Goal: Task Accomplishment & Management: Manage account settings

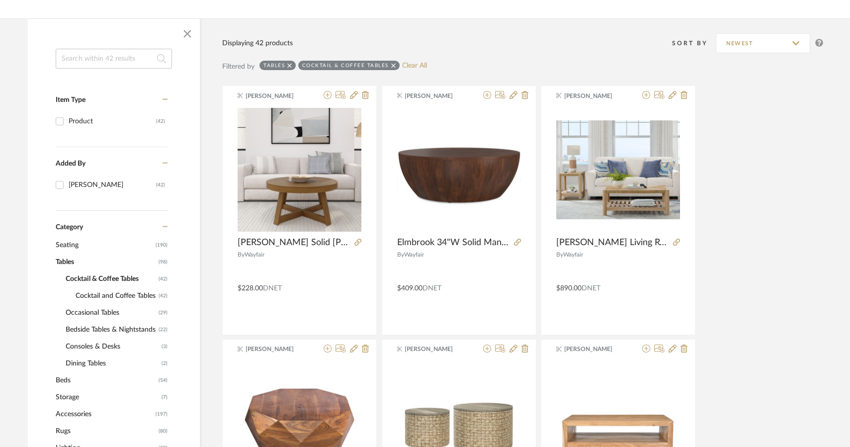
click at [36, 47] on div at bounding box center [114, 34] width 172 height 30
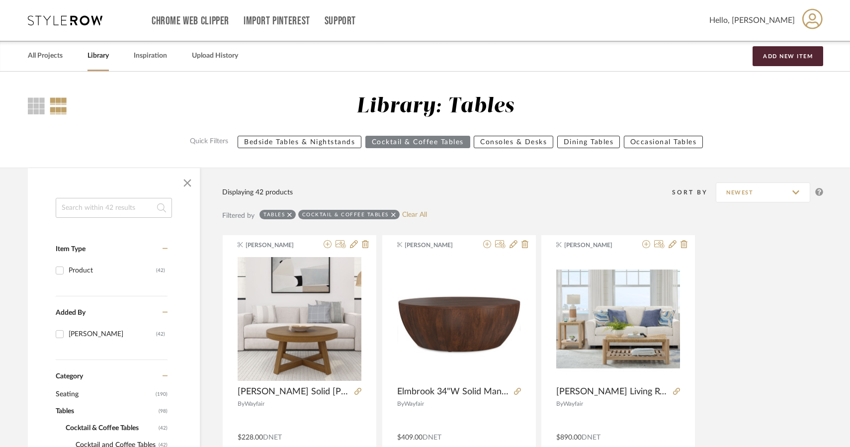
click at [93, 208] on input at bounding box center [114, 208] width 116 height 20
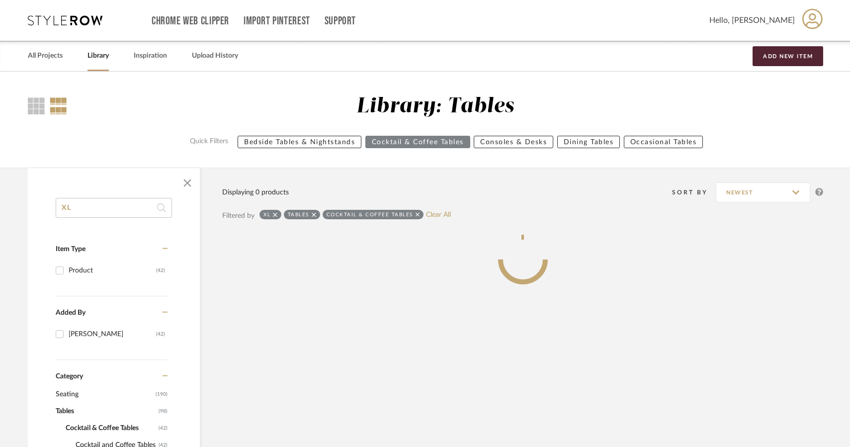
type input "XL"
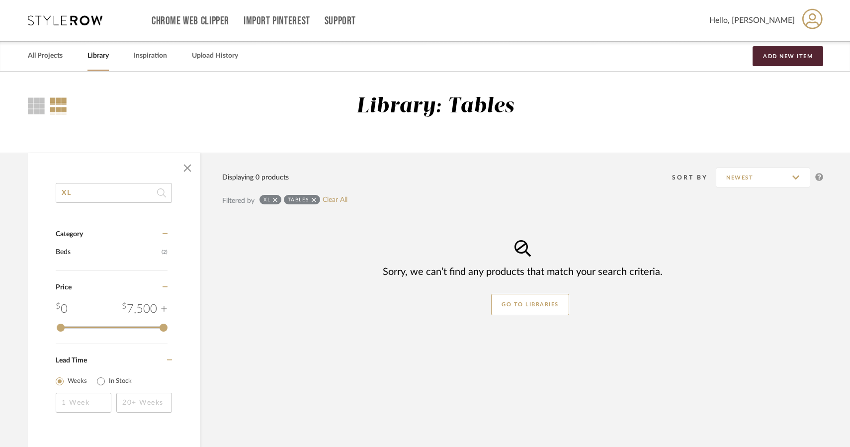
click at [315, 201] on icon at bounding box center [314, 199] width 4 height 7
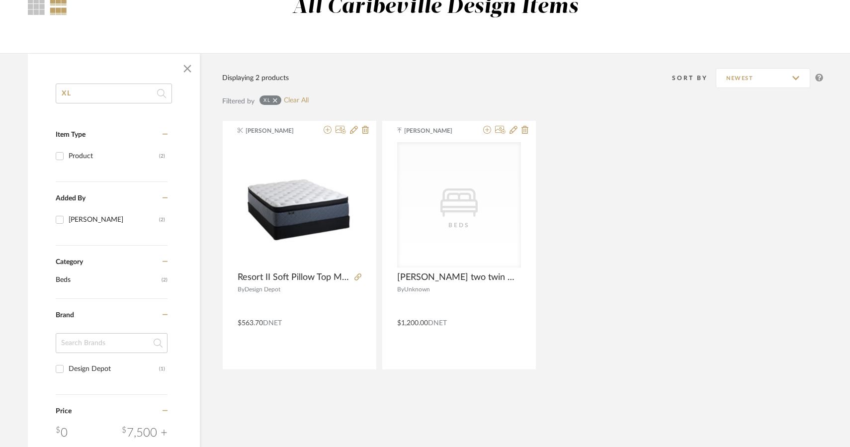
scroll to position [149, 0]
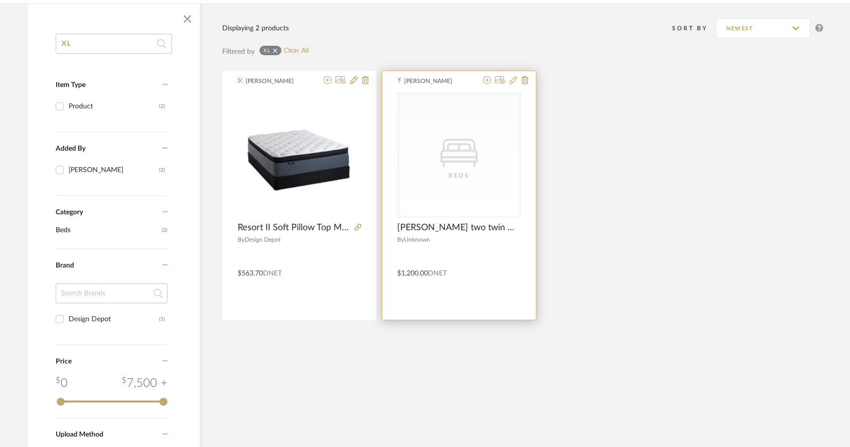
click at [513, 78] on icon at bounding box center [514, 80] width 8 height 8
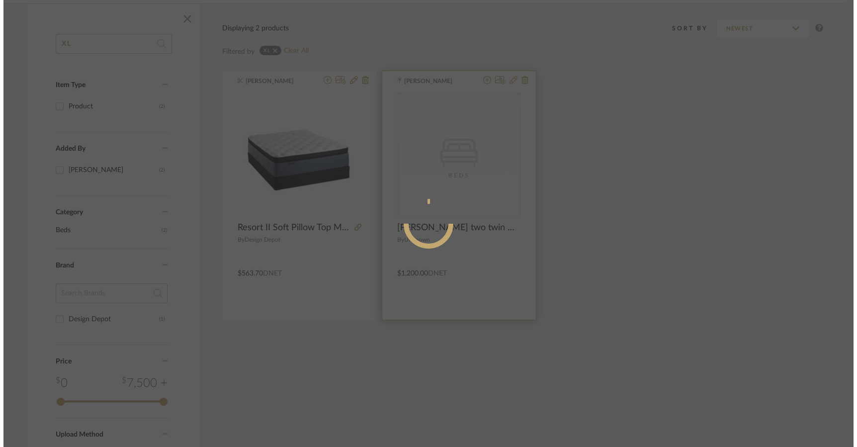
scroll to position [0, 0]
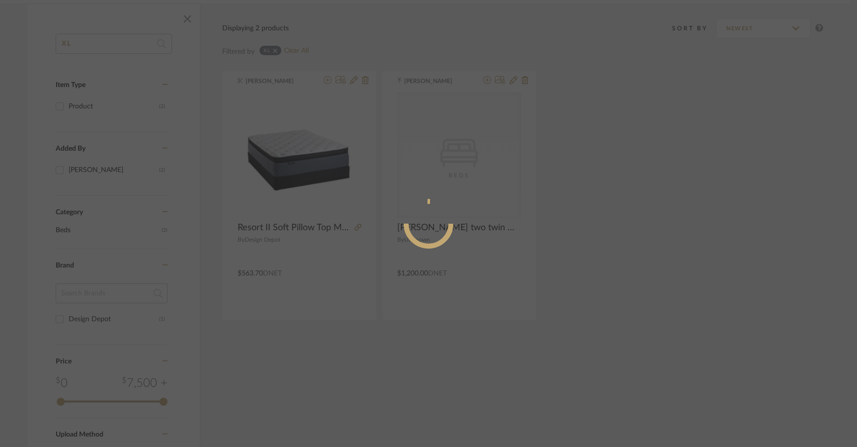
radio input "true"
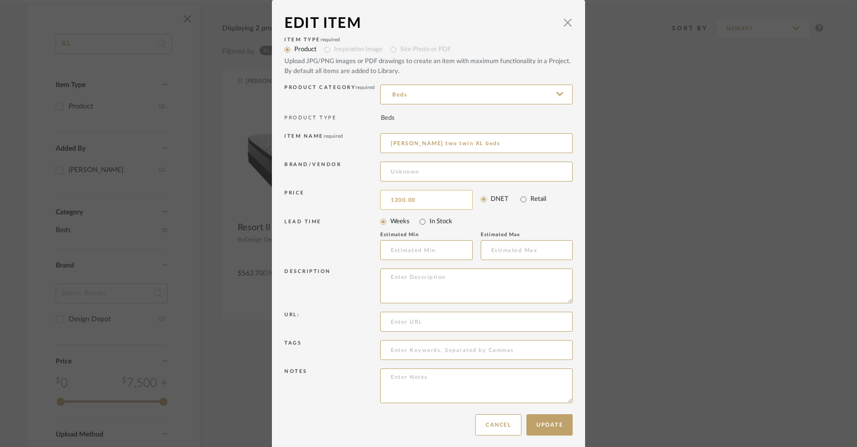
click at [399, 199] on input "1200.00" at bounding box center [426, 200] width 92 height 20
click at [391, 202] on input "1200.00" at bounding box center [426, 200] width 92 height 20
click at [394, 201] on input "1200.00" at bounding box center [426, 200] width 92 height 20
type input "$1,800.00"
click at [555, 426] on button "Update" at bounding box center [550, 424] width 46 height 21
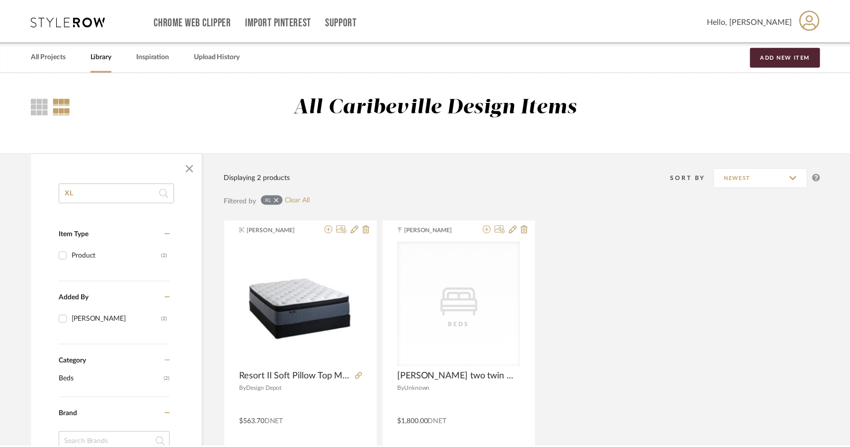
scroll to position [149, 0]
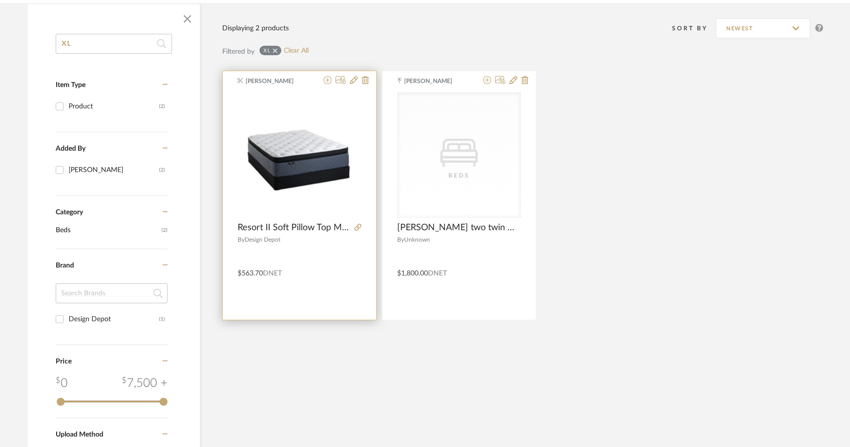
click at [325, 74] on div "[PERSON_NAME] Resort II Soft Pillow Top Mattress - Twin XL By Design Depot $563…" at bounding box center [300, 195] width 154 height 249
click at [327, 81] on icon at bounding box center [328, 80] width 8 height 8
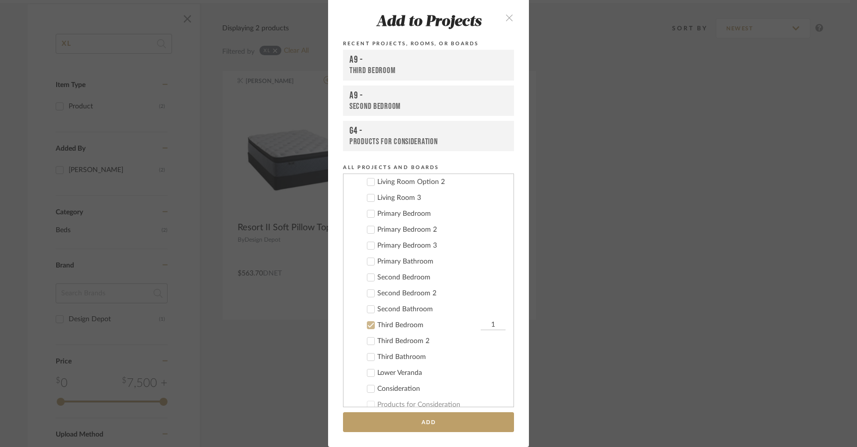
scroll to position [127, 0]
click at [409, 296] on div "Second Bedroom" at bounding box center [441, 295] width 128 height 8
click at [398, 308] on div "Second Bedroom 2" at bounding box center [441, 311] width 128 height 8
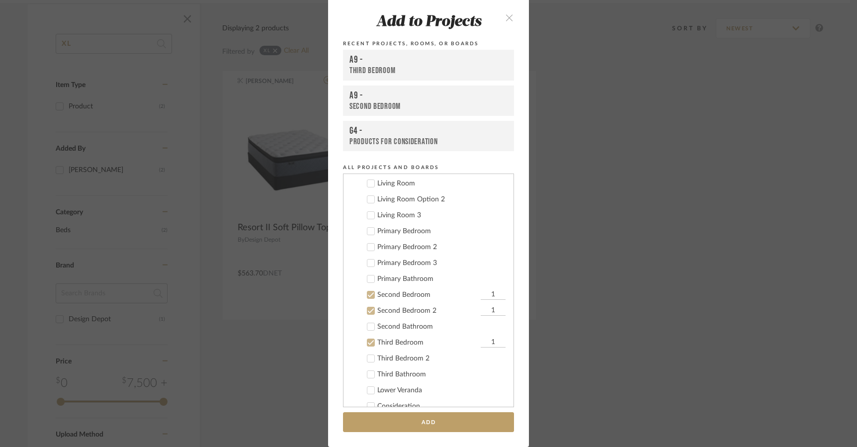
click at [401, 355] on div "Third Bedroom 2" at bounding box center [441, 359] width 128 height 8
click at [439, 424] on button "Add" at bounding box center [428, 422] width 171 height 20
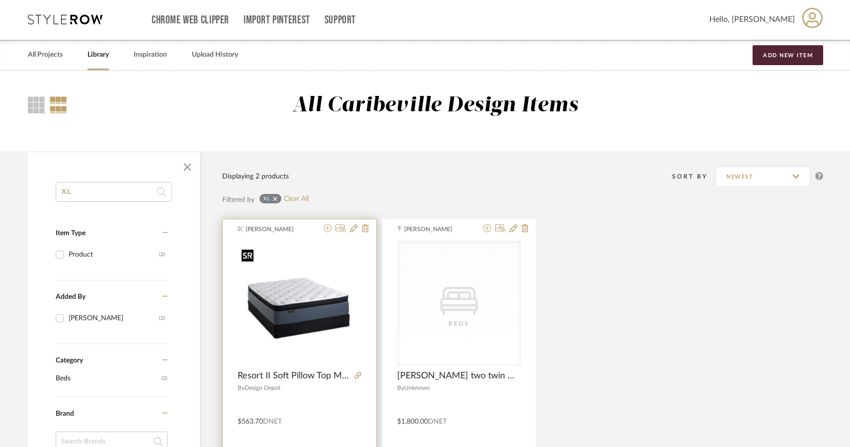
scroll to position [0, 0]
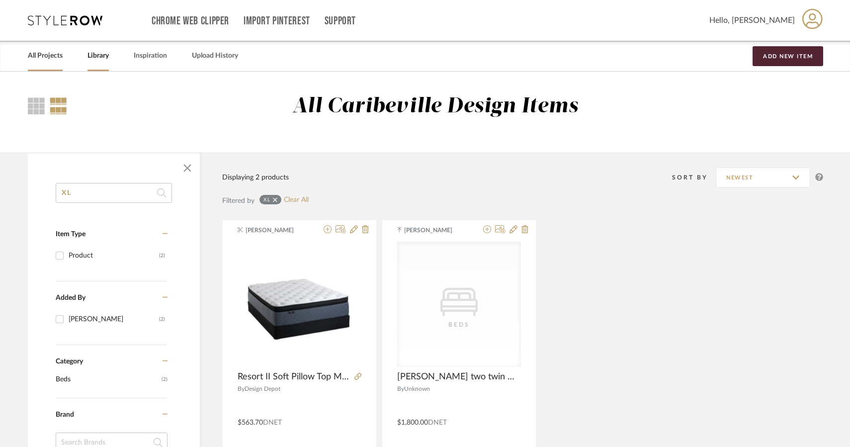
click at [50, 59] on link "All Projects" at bounding box center [45, 55] width 35 height 13
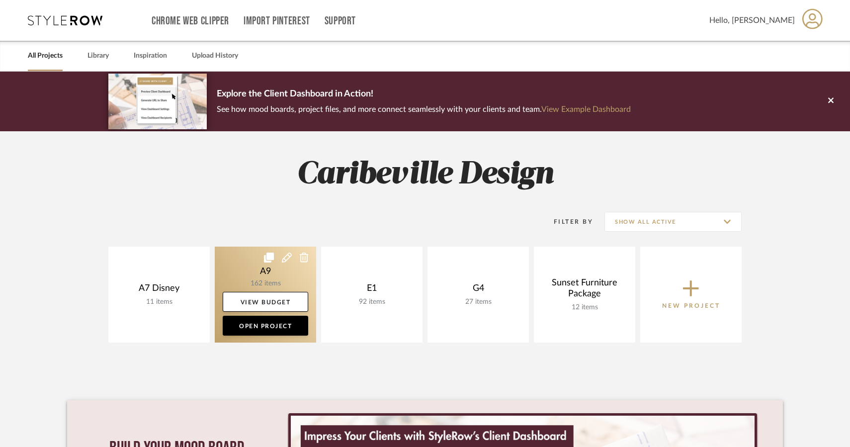
click at [271, 283] on link at bounding box center [265, 295] width 101 height 96
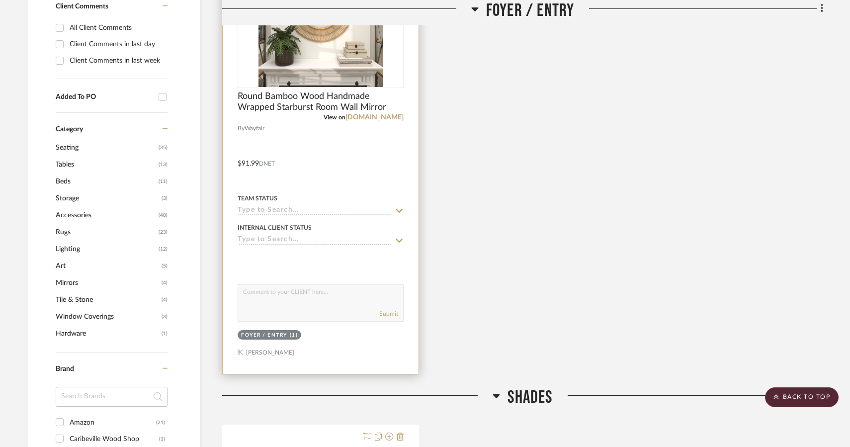
scroll to position [448, 0]
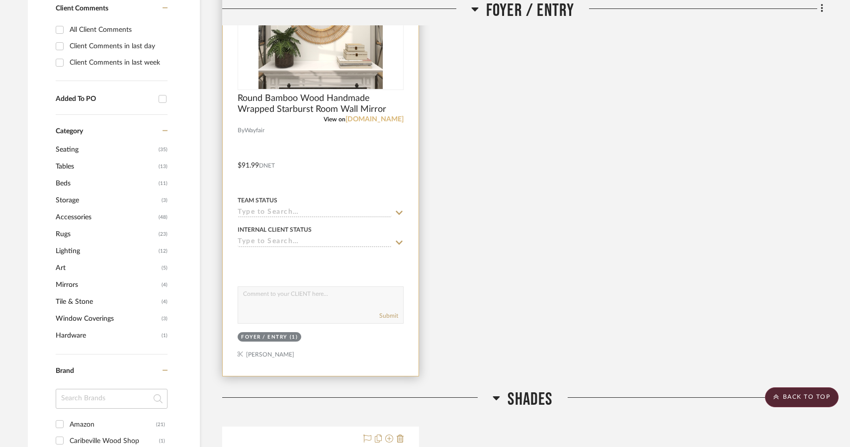
click at [380, 118] on link "[DOMAIN_NAME]" at bounding box center [375, 119] width 58 height 7
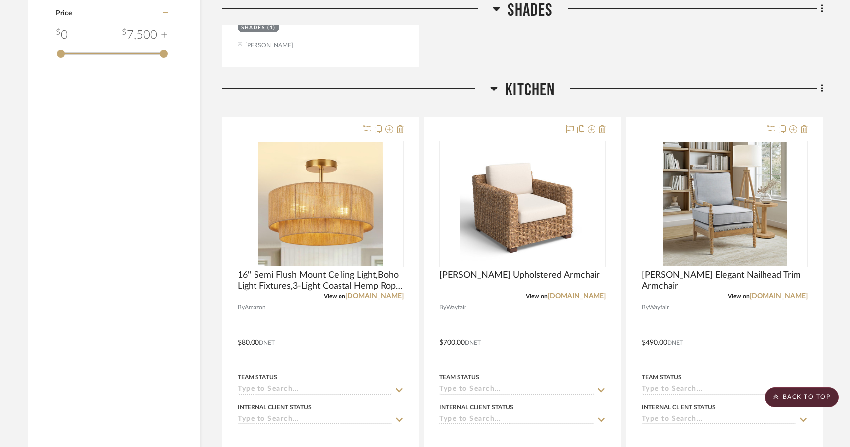
scroll to position [1293, 0]
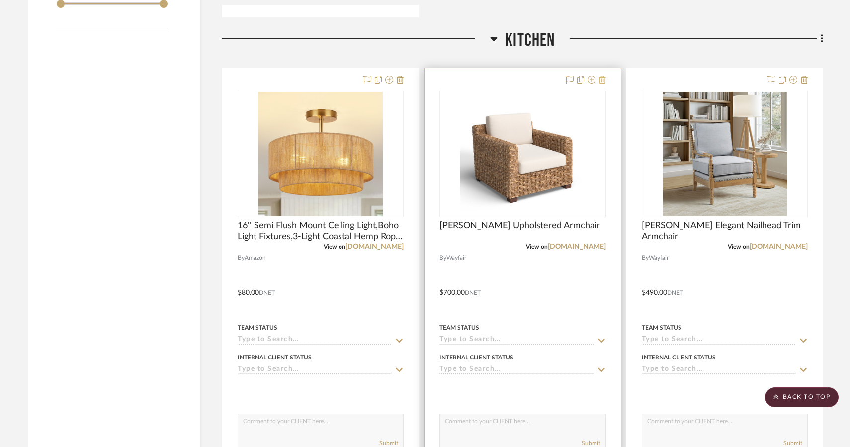
click at [599, 80] on icon at bounding box center [602, 80] width 7 height 8
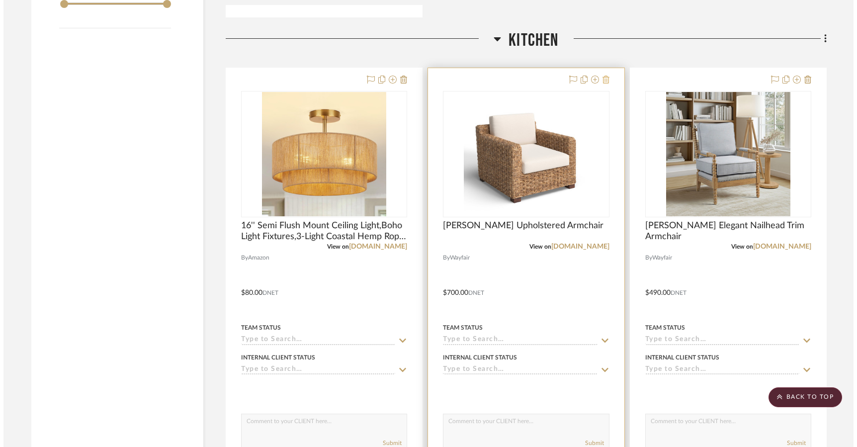
scroll to position [0, 0]
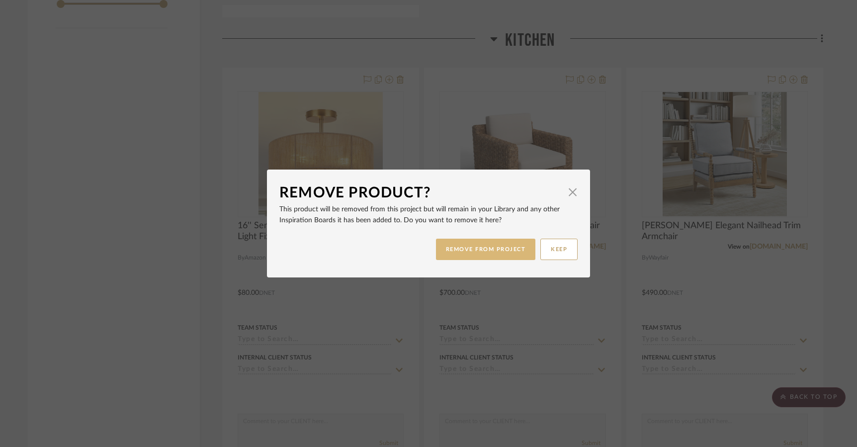
click at [505, 255] on button "REMOVE FROM PROJECT" at bounding box center [486, 249] width 100 height 21
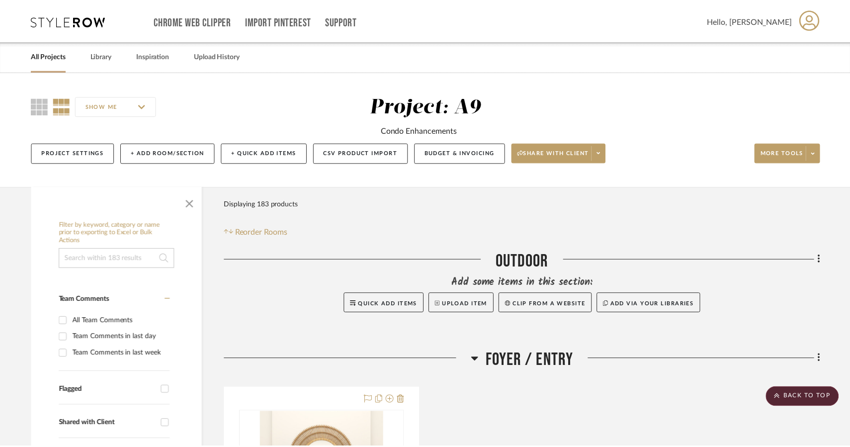
scroll to position [1293, 0]
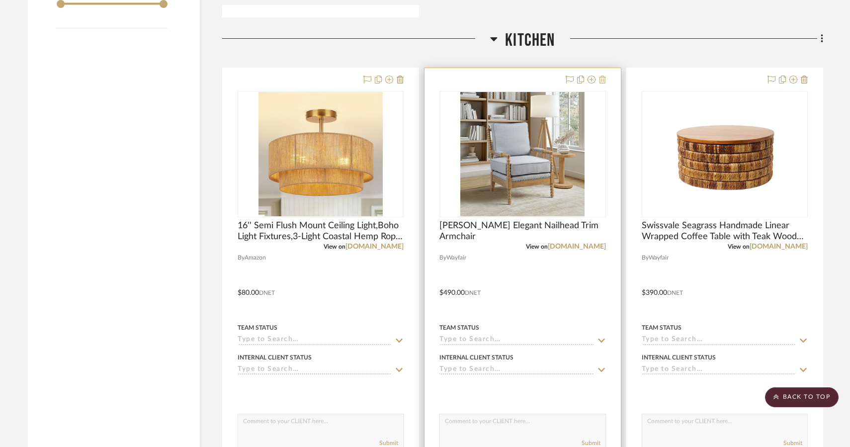
click at [599, 81] on icon at bounding box center [602, 80] width 7 height 8
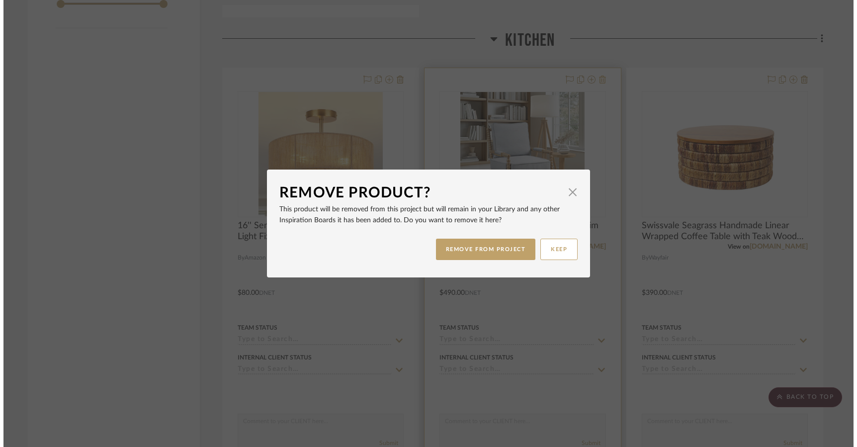
scroll to position [0, 0]
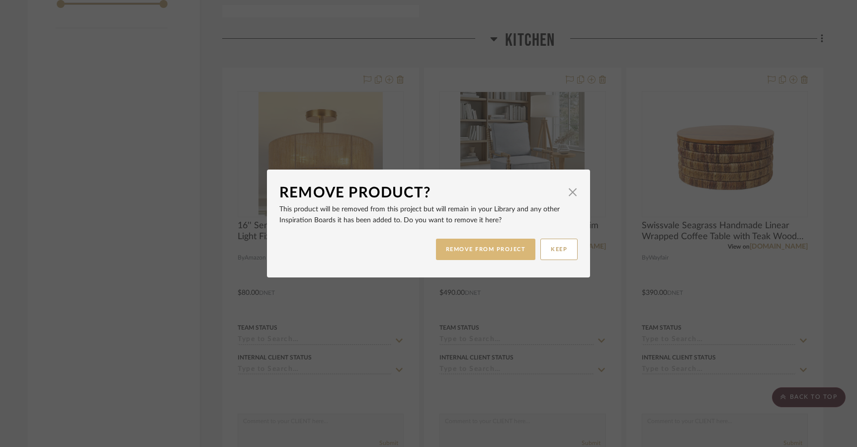
click at [491, 252] on button "REMOVE FROM PROJECT" at bounding box center [486, 249] width 100 height 21
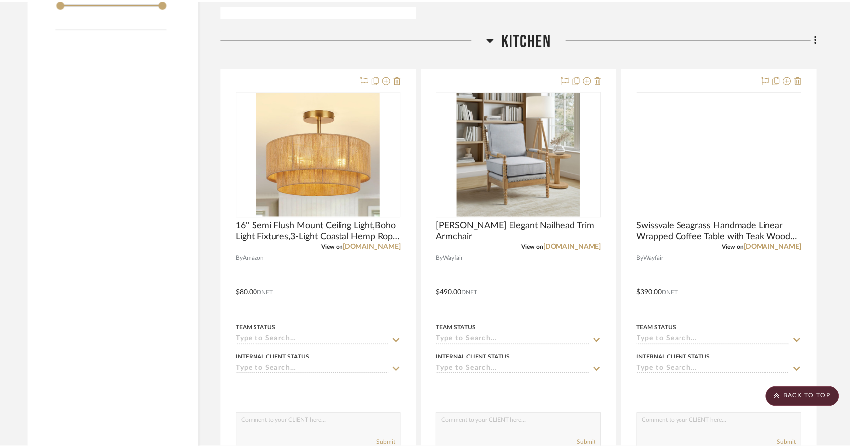
scroll to position [1293, 0]
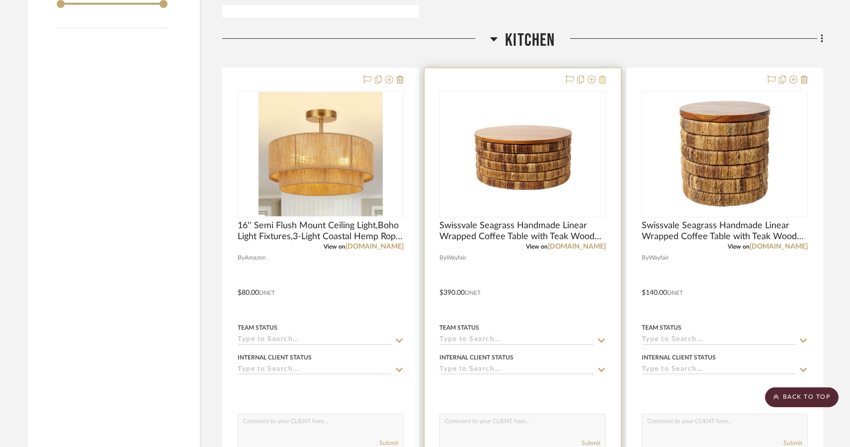
click at [604, 83] on icon at bounding box center [602, 80] width 7 height 8
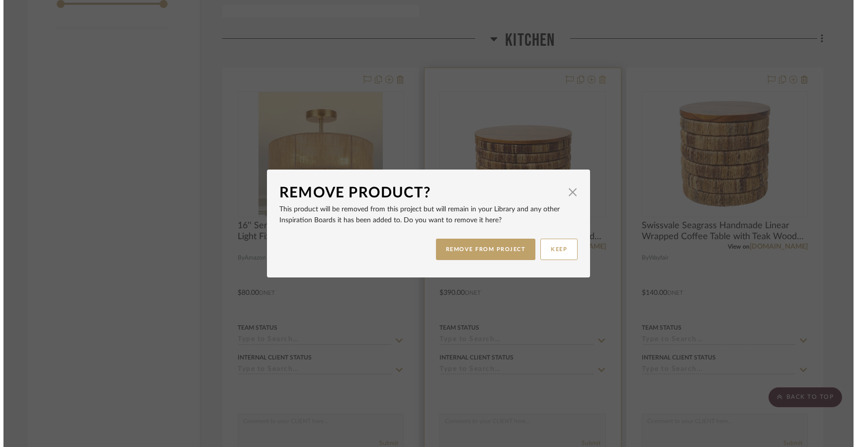
scroll to position [0, 0]
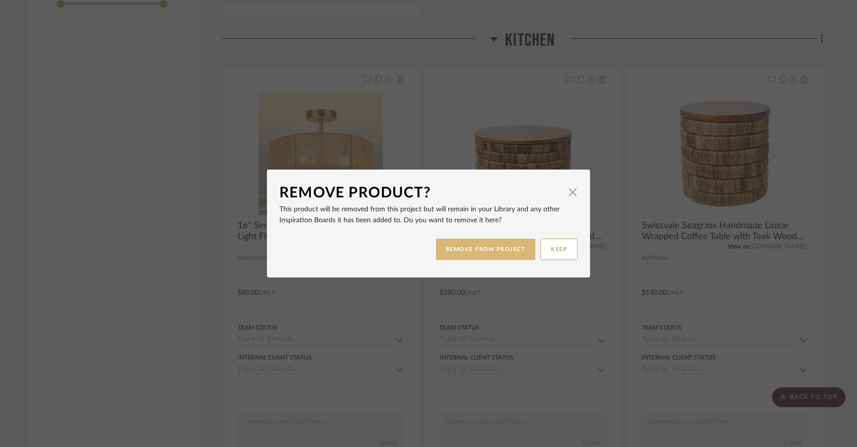
click at [518, 244] on button "REMOVE FROM PROJECT" at bounding box center [486, 249] width 100 height 21
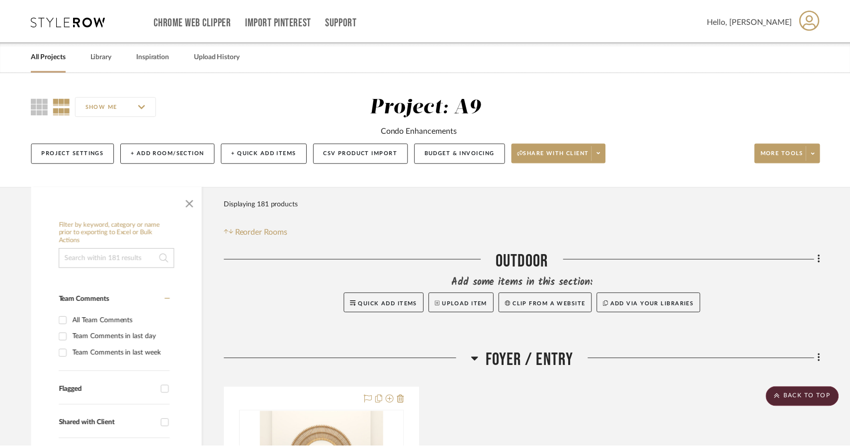
scroll to position [1293, 0]
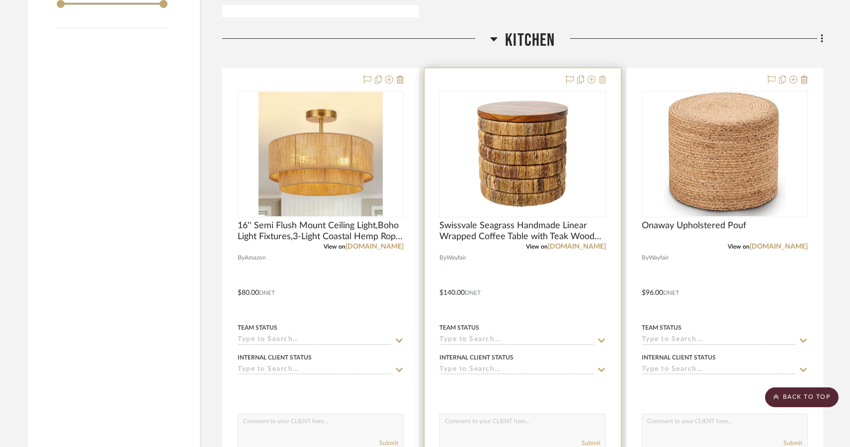
click at [603, 78] on icon at bounding box center [602, 80] width 7 height 8
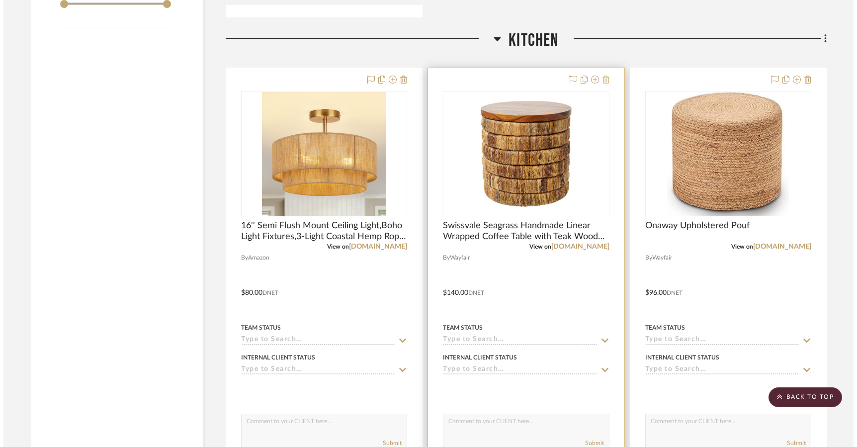
scroll to position [0, 0]
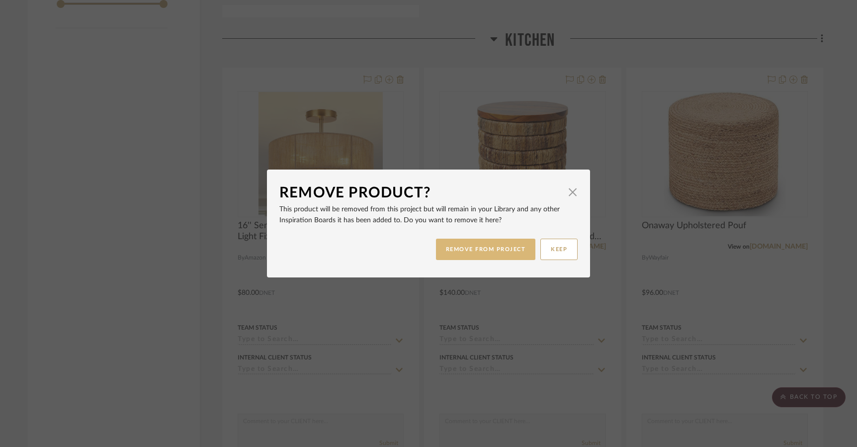
click at [516, 242] on button "REMOVE FROM PROJECT" at bounding box center [486, 249] width 100 height 21
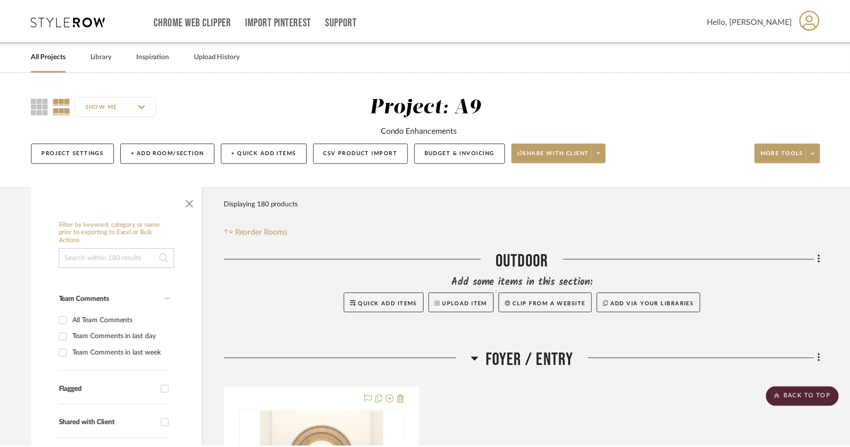
scroll to position [1293, 0]
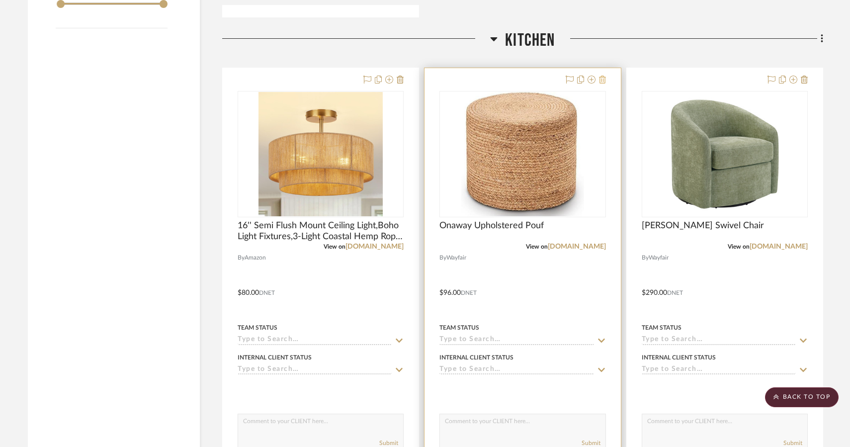
click at [599, 80] on icon at bounding box center [602, 80] width 7 height 8
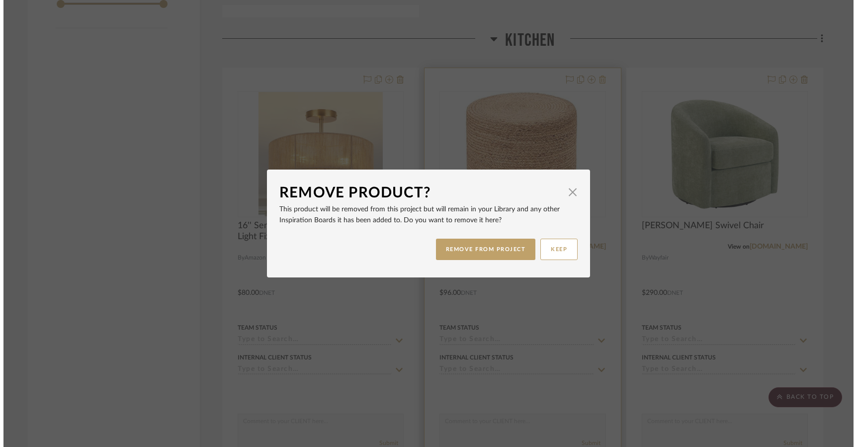
scroll to position [0, 0]
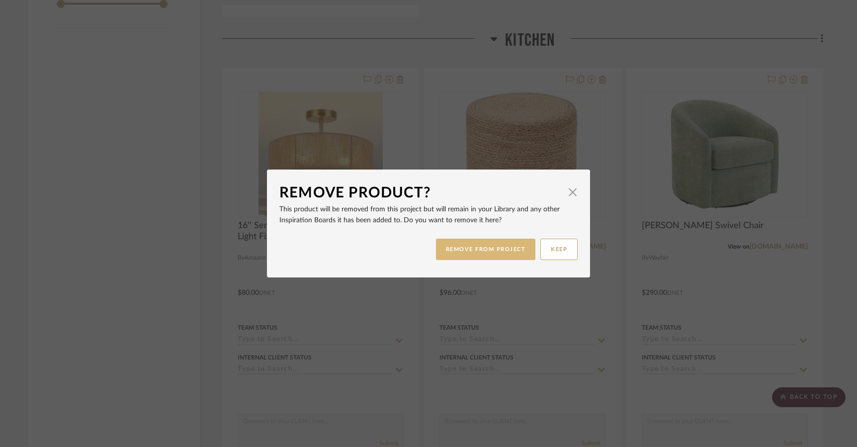
click at [465, 247] on button "REMOVE FROM PROJECT" at bounding box center [486, 249] width 100 height 21
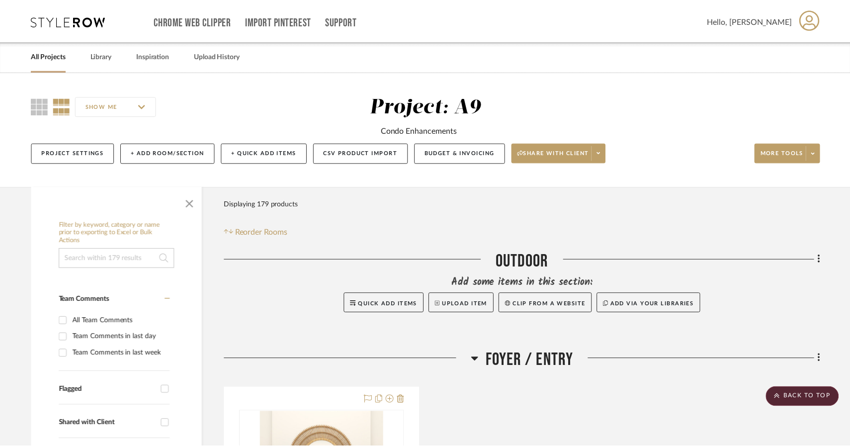
scroll to position [1293, 0]
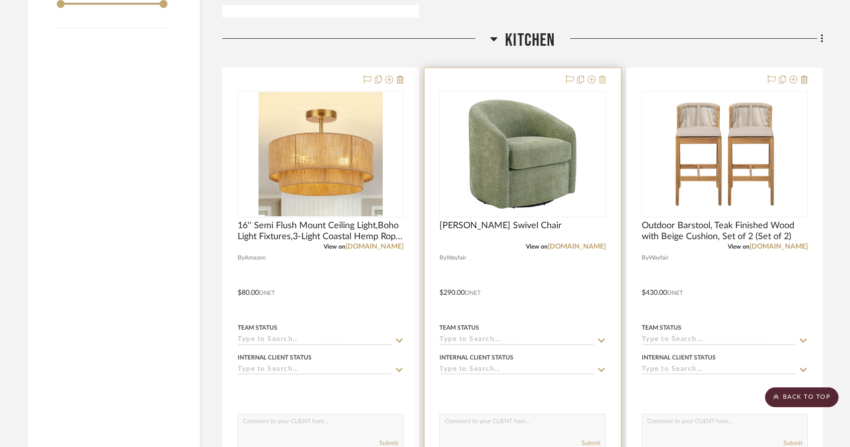
click at [804, 79] on icon at bounding box center [804, 80] width 7 height 8
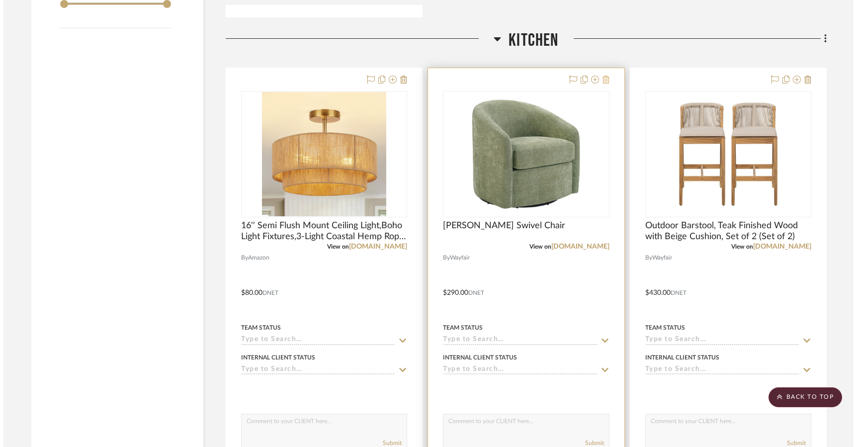
scroll to position [0, 0]
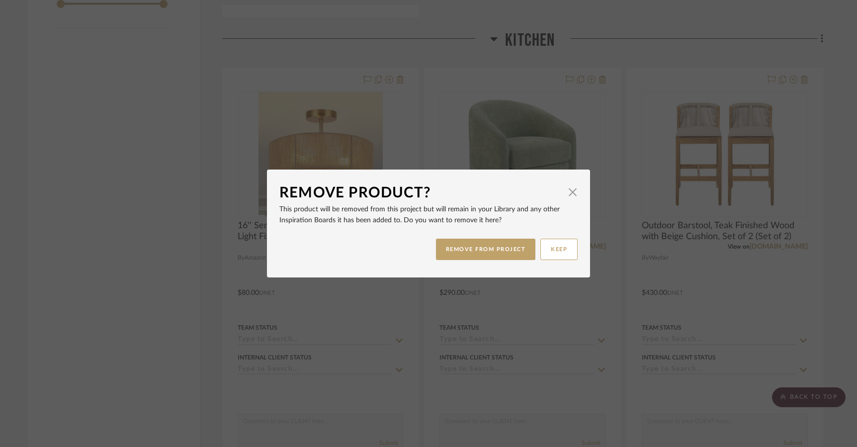
click at [654, 60] on div "Remove Product? × This product will be removed from this project but will remai…" at bounding box center [428, 223] width 857 height 447
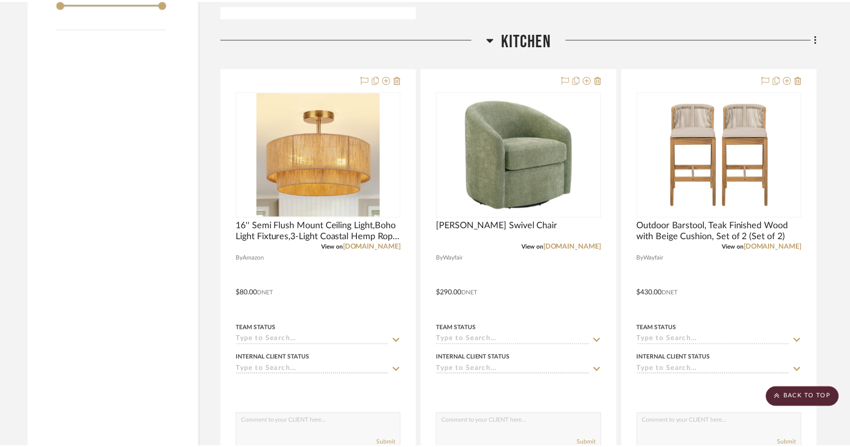
scroll to position [1293, 0]
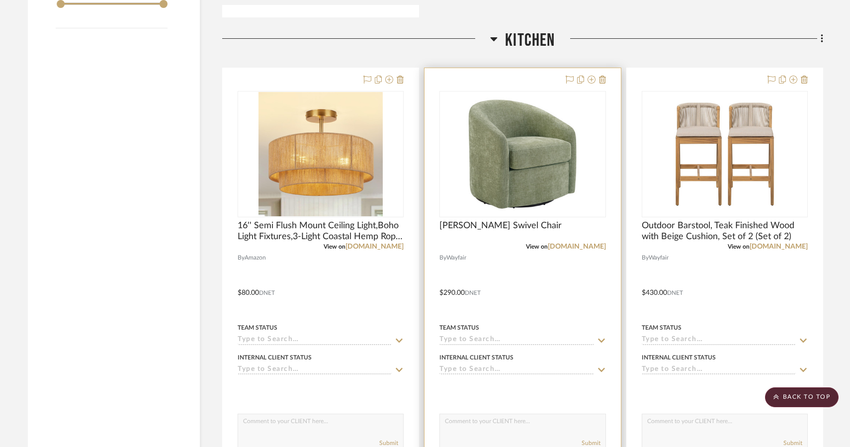
click at [607, 79] on div at bounding box center [523, 285] width 196 height 435
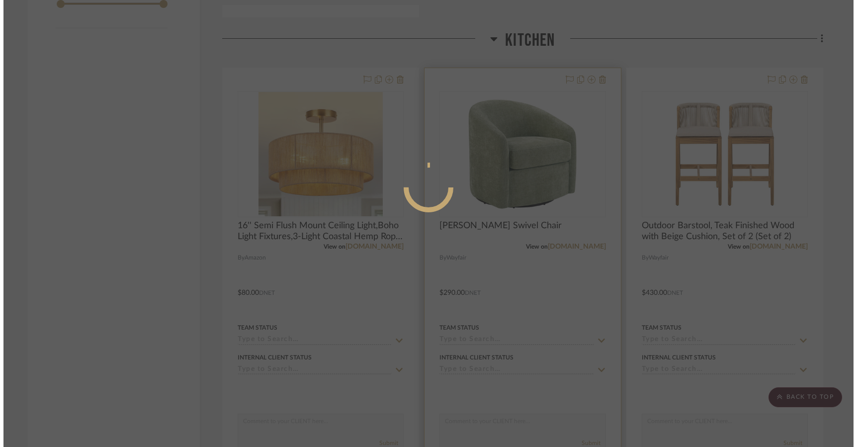
scroll to position [0, 0]
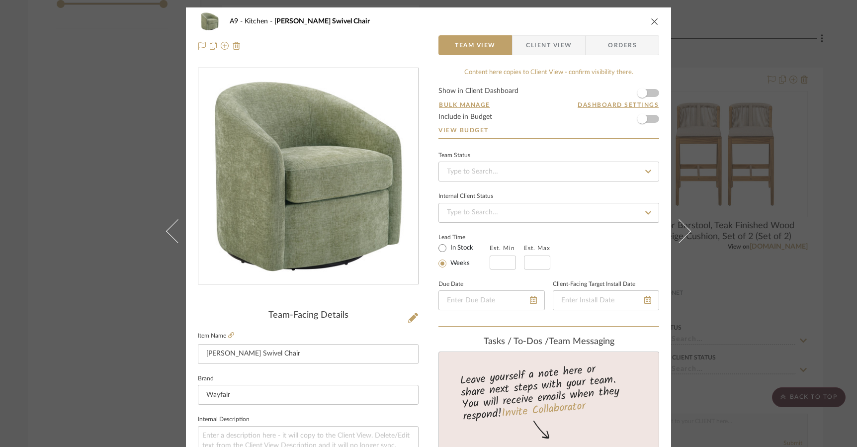
click at [653, 21] on icon "close" at bounding box center [655, 21] width 8 height 8
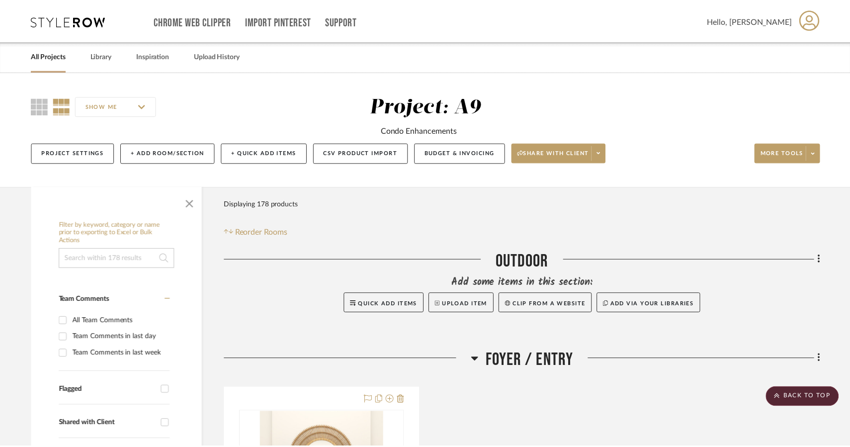
scroll to position [1293, 0]
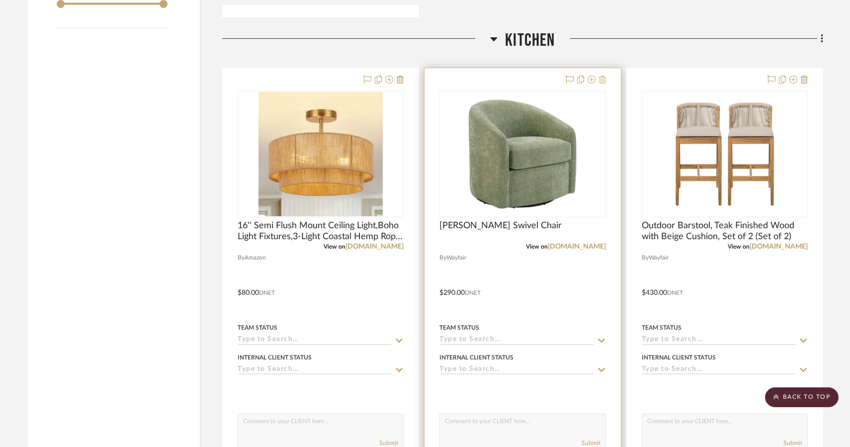
click at [600, 81] on icon at bounding box center [602, 80] width 7 height 8
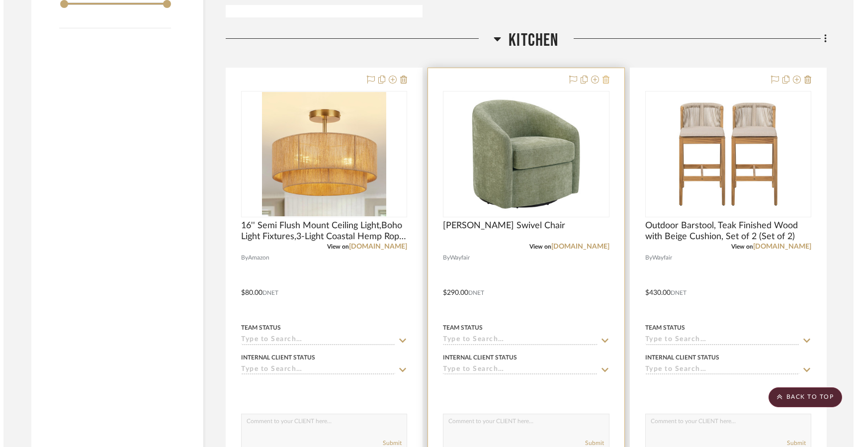
scroll to position [0, 0]
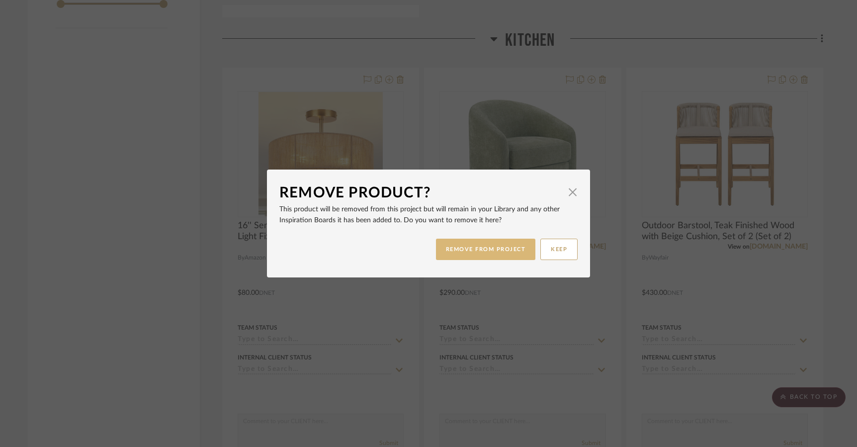
click at [505, 249] on button "REMOVE FROM PROJECT" at bounding box center [486, 249] width 100 height 21
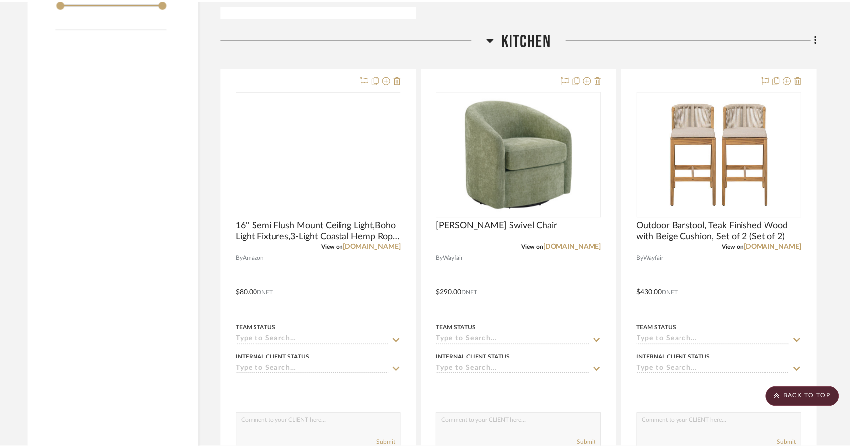
scroll to position [1293, 0]
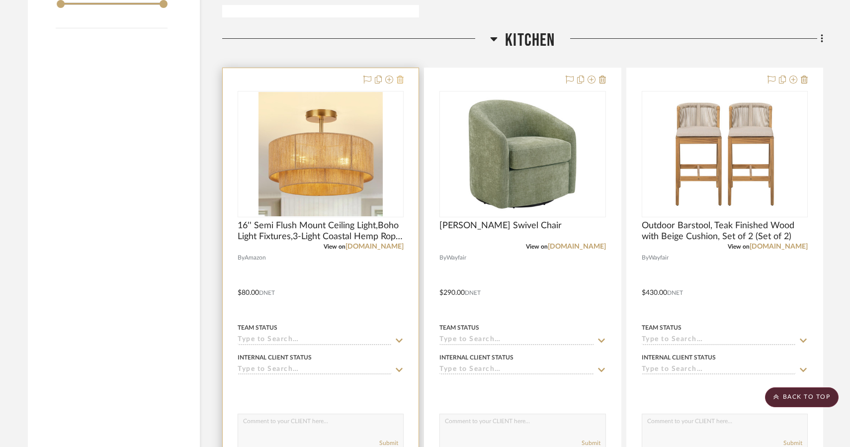
click at [397, 82] on div at bounding box center [382, 80] width 44 height 12
click at [398, 82] on icon at bounding box center [400, 80] width 7 height 8
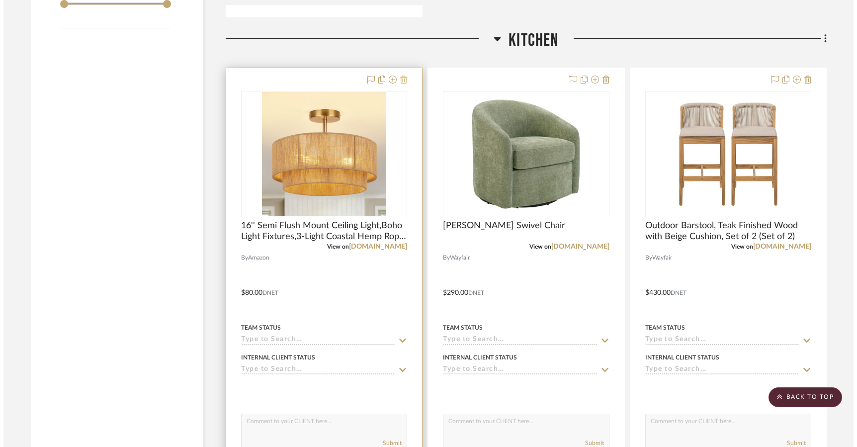
scroll to position [0, 0]
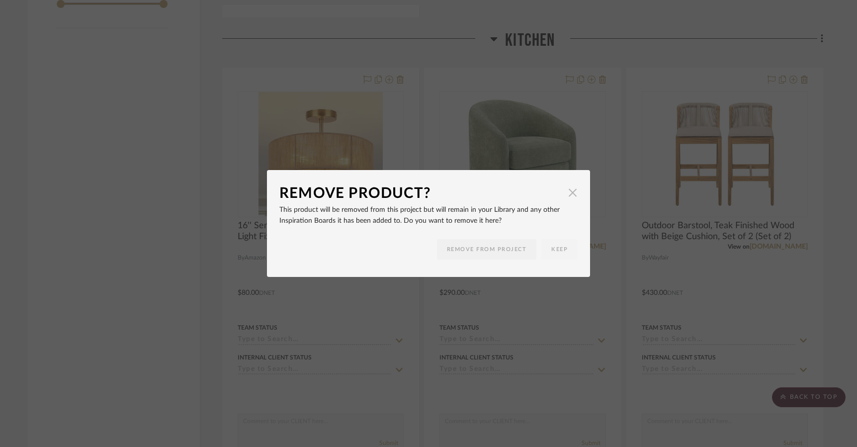
click at [564, 193] on span "button" at bounding box center [573, 193] width 20 height 20
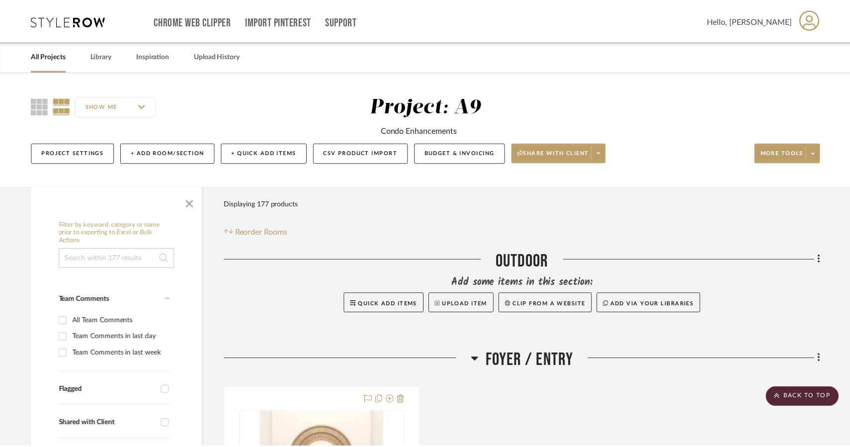
scroll to position [1293, 0]
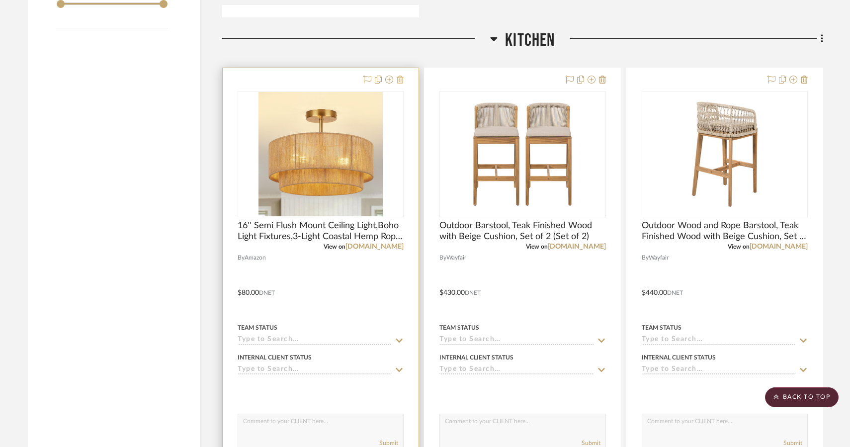
click at [400, 86] on button at bounding box center [400, 80] width 7 height 12
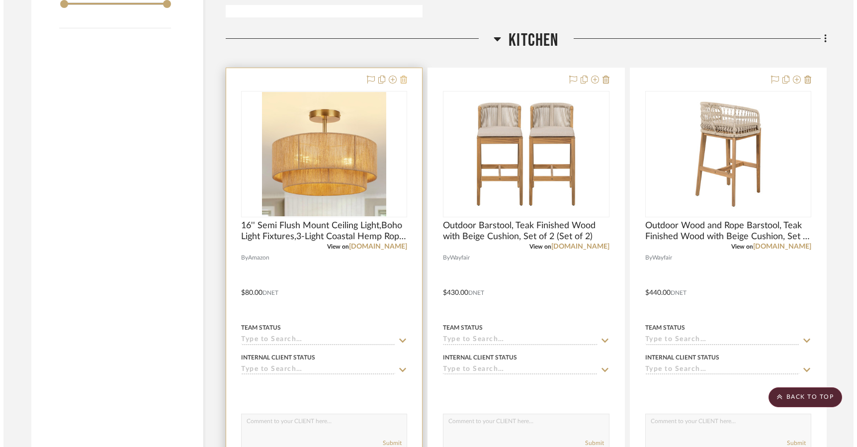
scroll to position [0, 0]
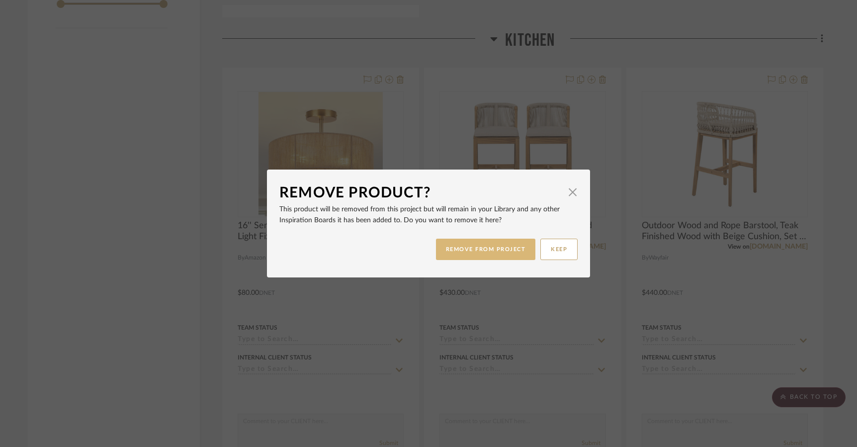
click at [480, 240] on button "REMOVE FROM PROJECT" at bounding box center [486, 249] width 100 height 21
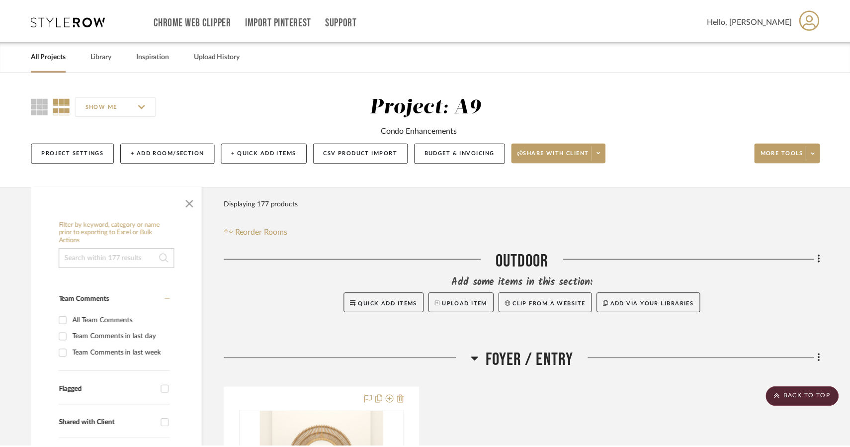
scroll to position [1293, 0]
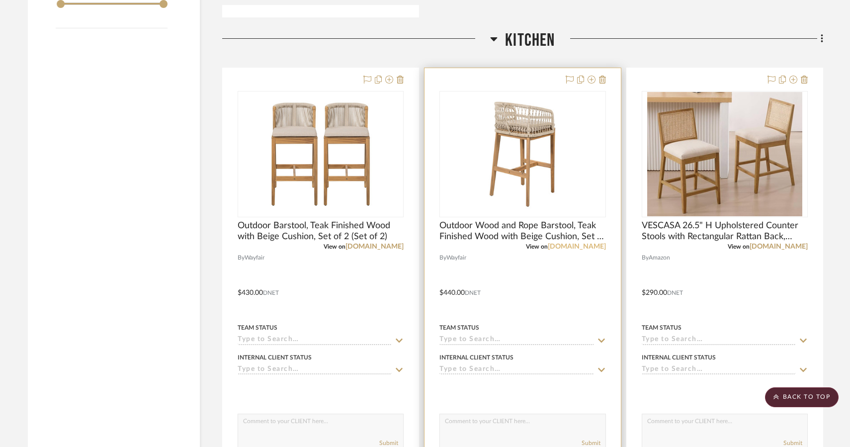
click at [593, 248] on link "[DOMAIN_NAME]" at bounding box center [577, 246] width 58 height 7
